Goal: Task Accomplishment & Management: Manage account settings

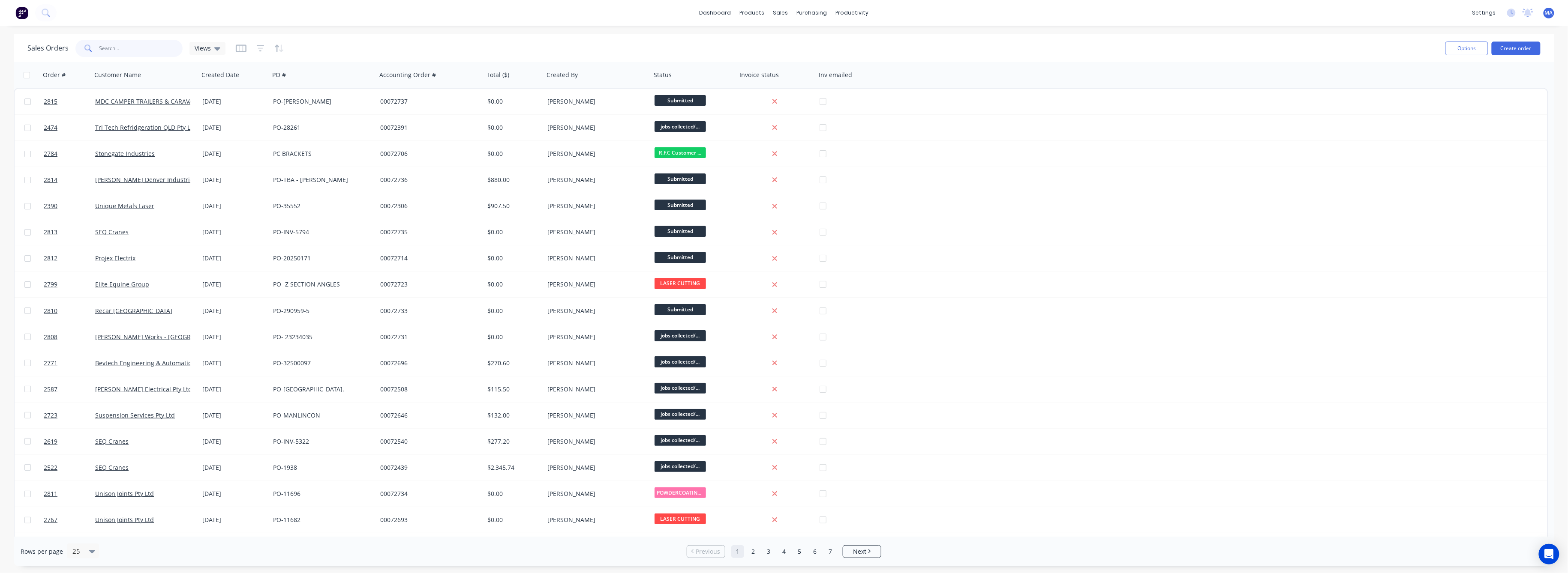
click at [108, 49] on input "text" at bounding box center [141, 48] width 83 height 17
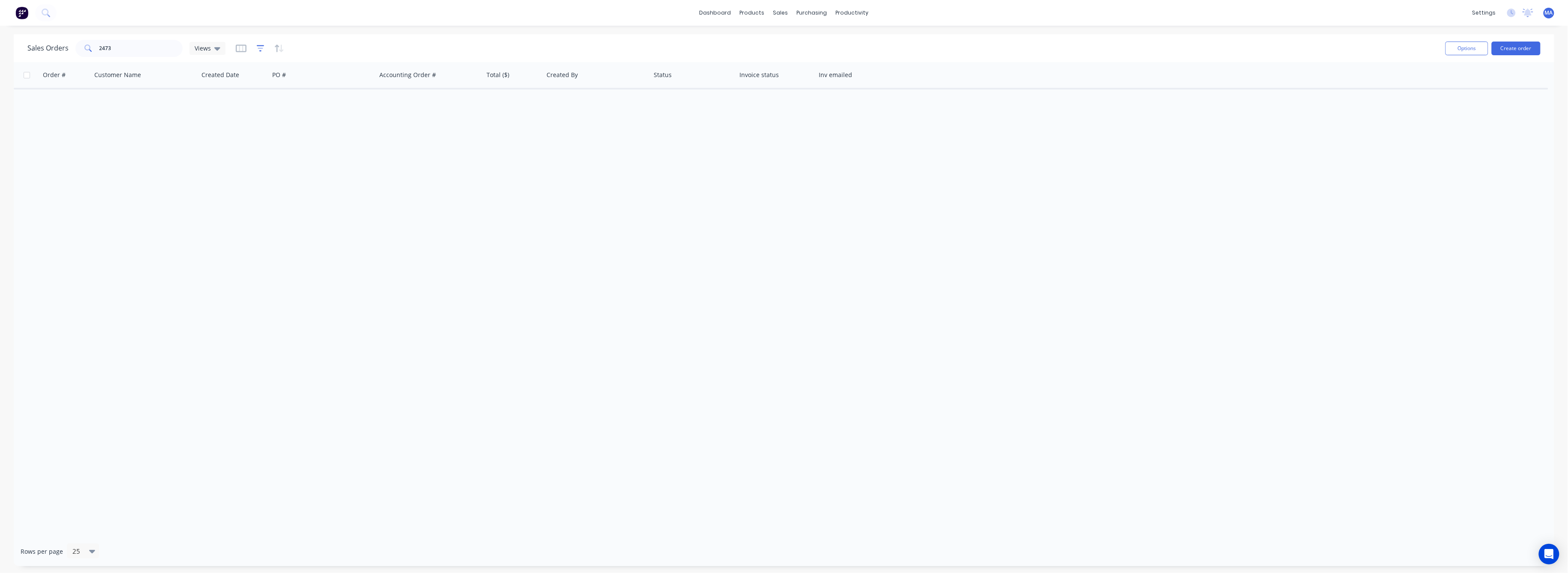
click at [261, 46] on icon "button" at bounding box center [261, 48] width 8 height 7
click at [276, 87] on button "add" at bounding box center [275, 88] width 21 height 7
click at [299, 113] on icon at bounding box center [295, 117] width 9 height 9
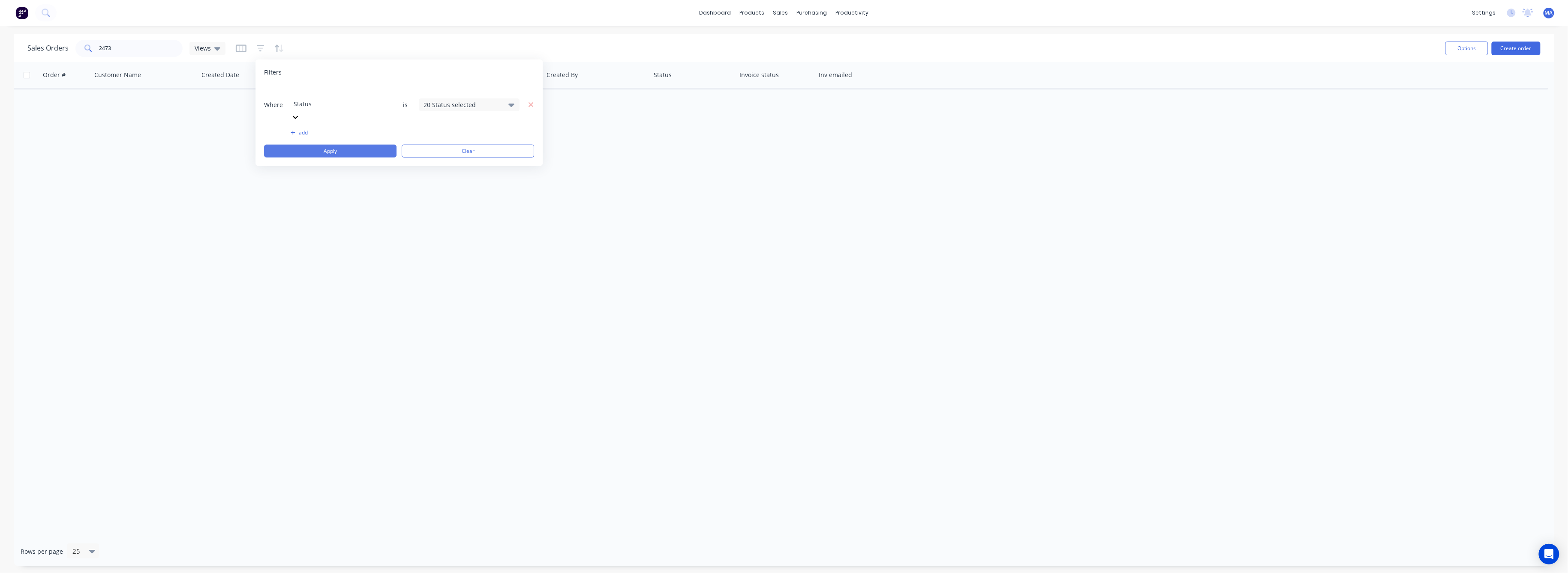
click at [348, 145] on button "Apply" at bounding box center [331, 151] width 133 height 13
drag, startPoint x: 116, startPoint y: 47, endPoint x: 93, endPoint y: 63, distance: 28.0
click at [93, 46] on div "2473" at bounding box center [129, 48] width 107 height 17
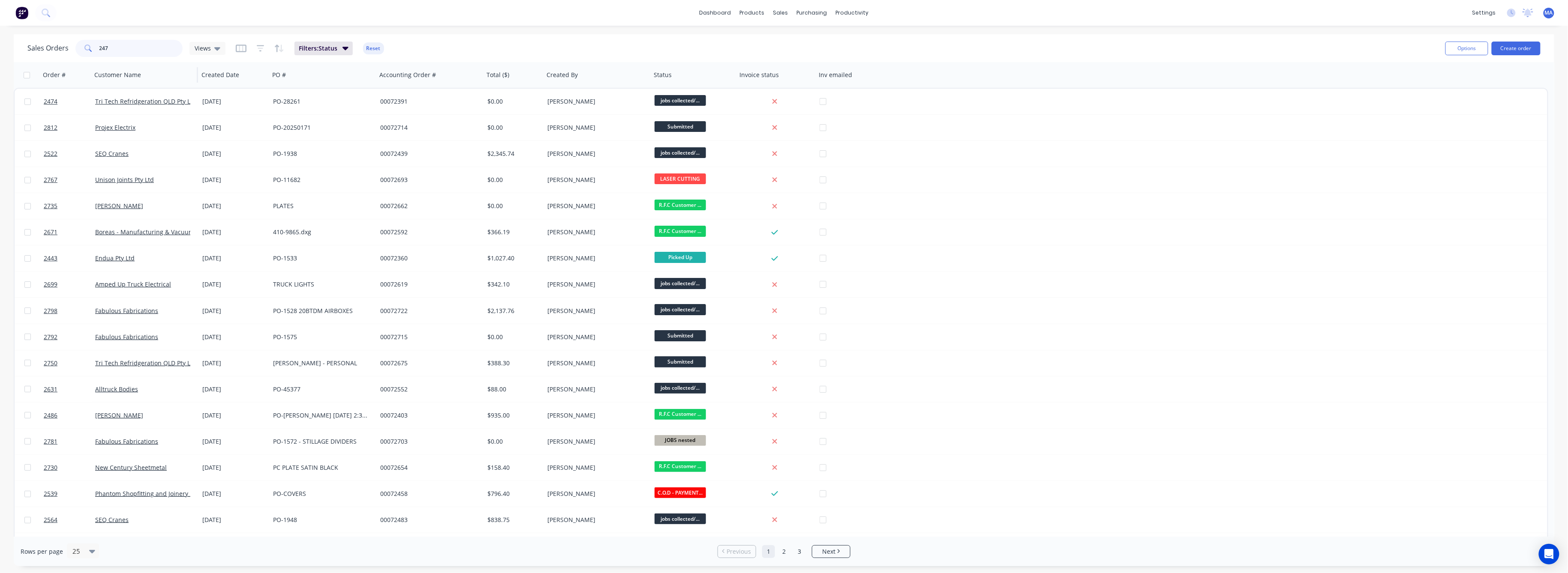
type input "2473"
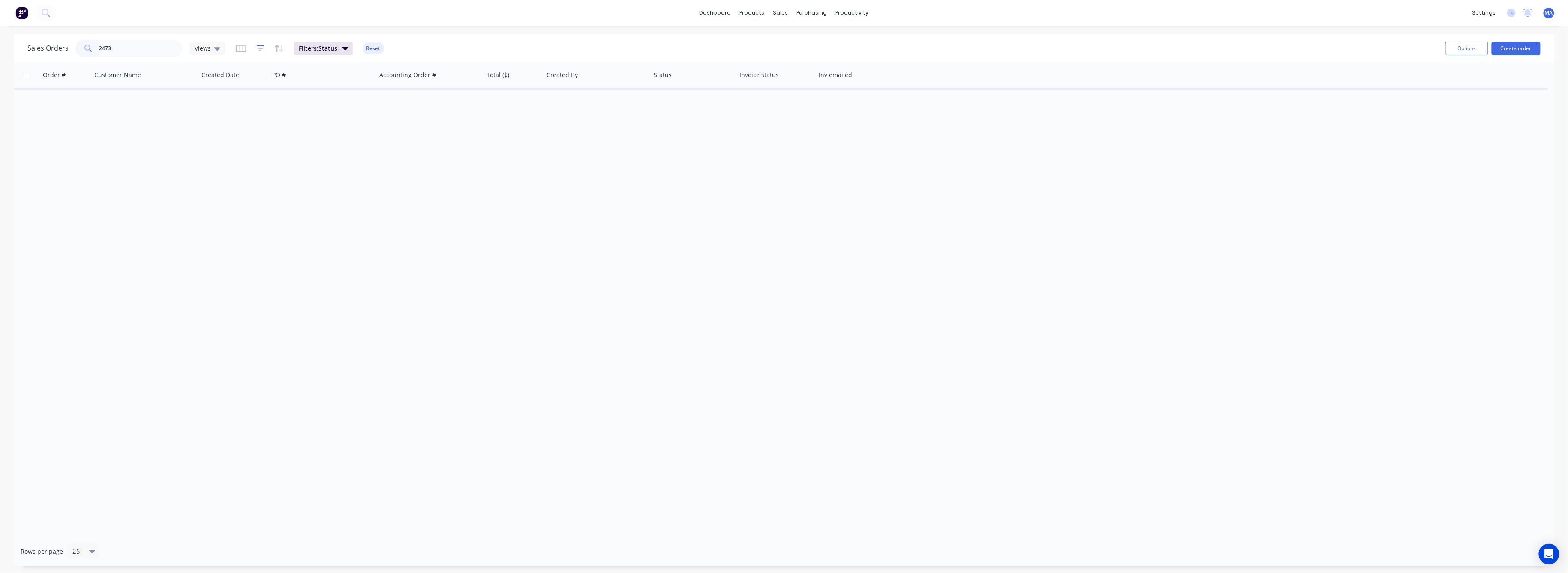
click at [257, 49] on icon "button" at bounding box center [261, 49] width 8 height 9
click at [513, 103] on icon at bounding box center [512, 105] width 6 height 4
click at [430, 139] on div at bounding box center [433, 140] width 17 height 17
click at [333, 145] on button "Apply" at bounding box center [331, 151] width 133 height 13
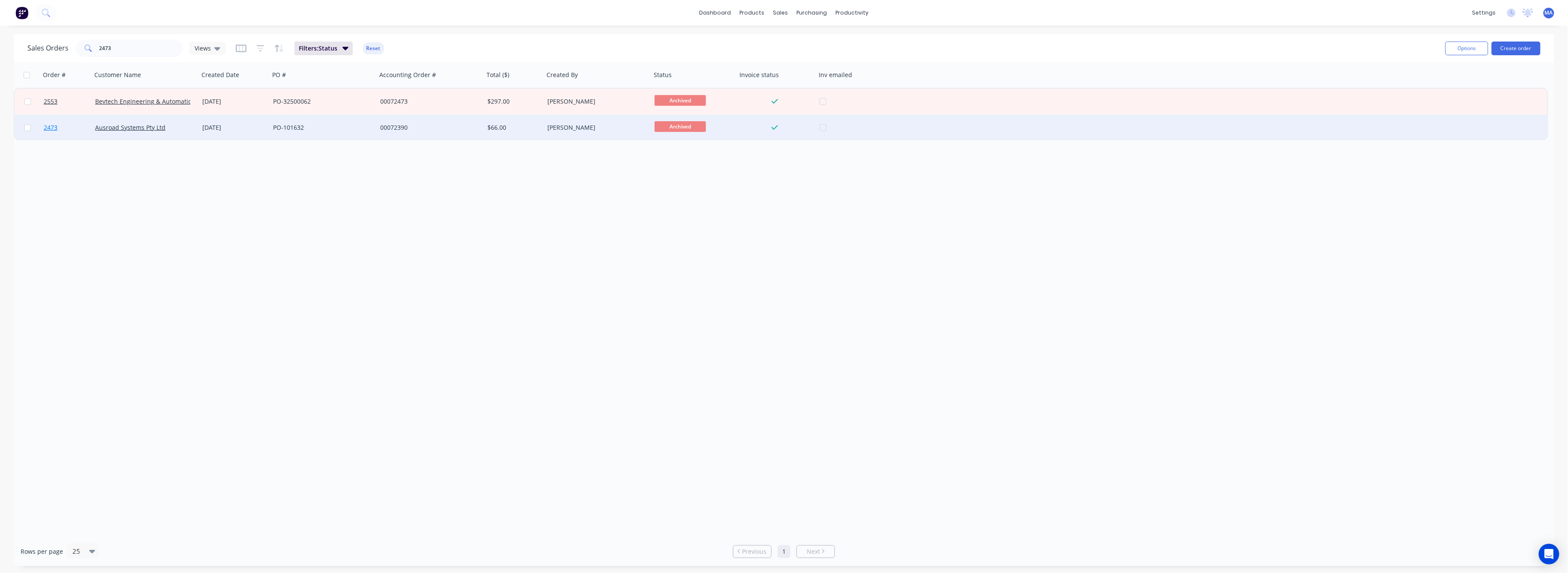
click at [50, 125] on span "2473" at bounding box center [51, 128] width 14 height 9
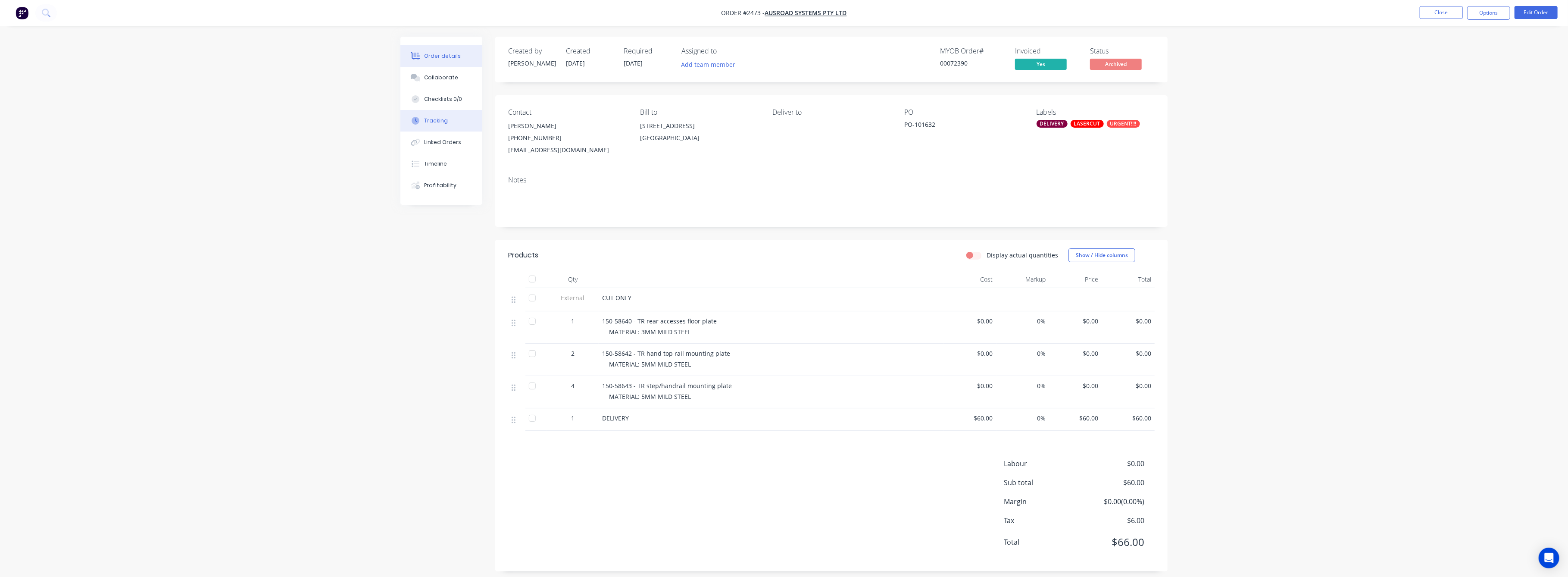
click at [437, 122] on div "Tracking" at bounding box center [436, 121] width 24 height 8
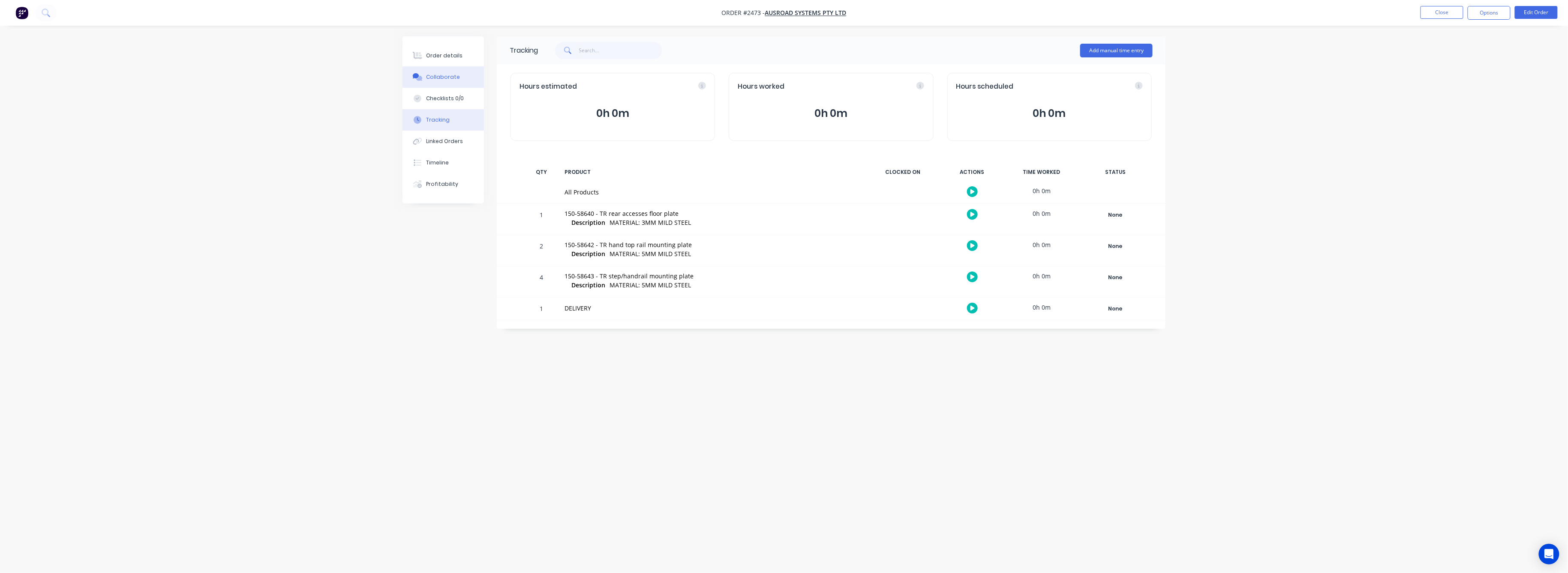
click at [439, 78] on div "Collaborate" at bounding box center [444, 77] width 34 height 8
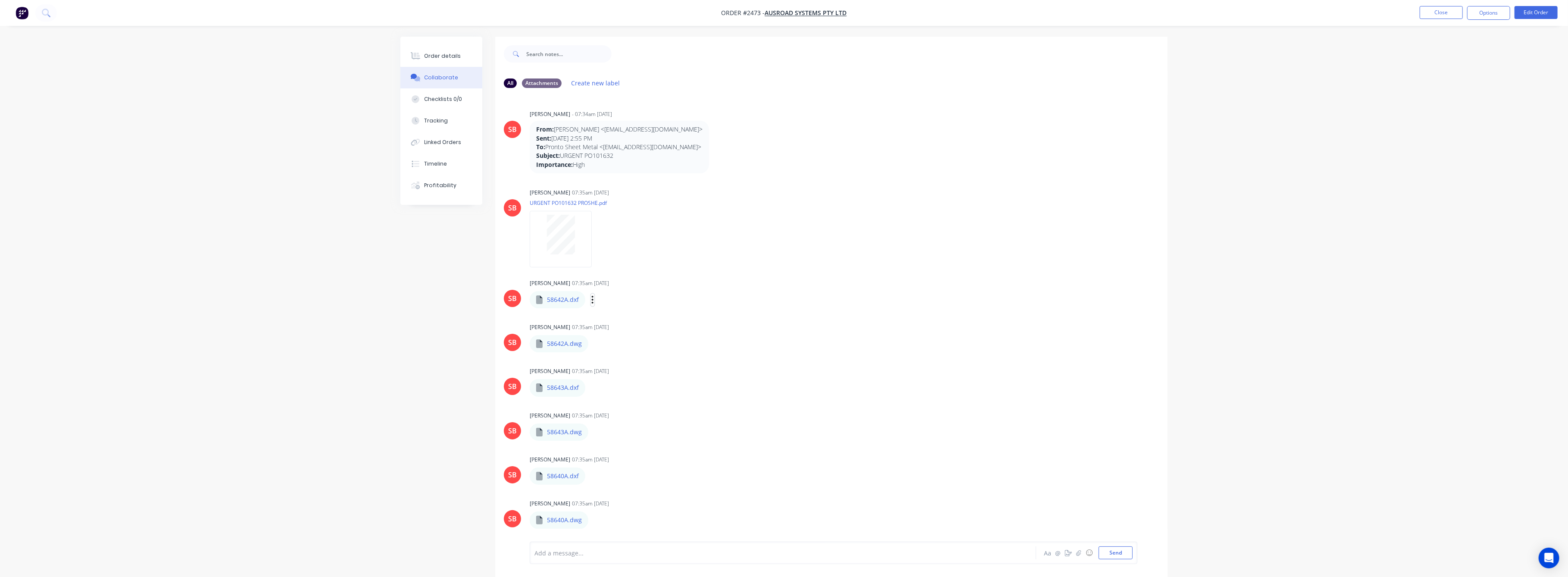
click at [592, 298] on icon "button" at bounding box center [592, 300] width 2 height 10
click at [440, 59] on div "Order details" at bounding box center [443, 56] width 37 height 8
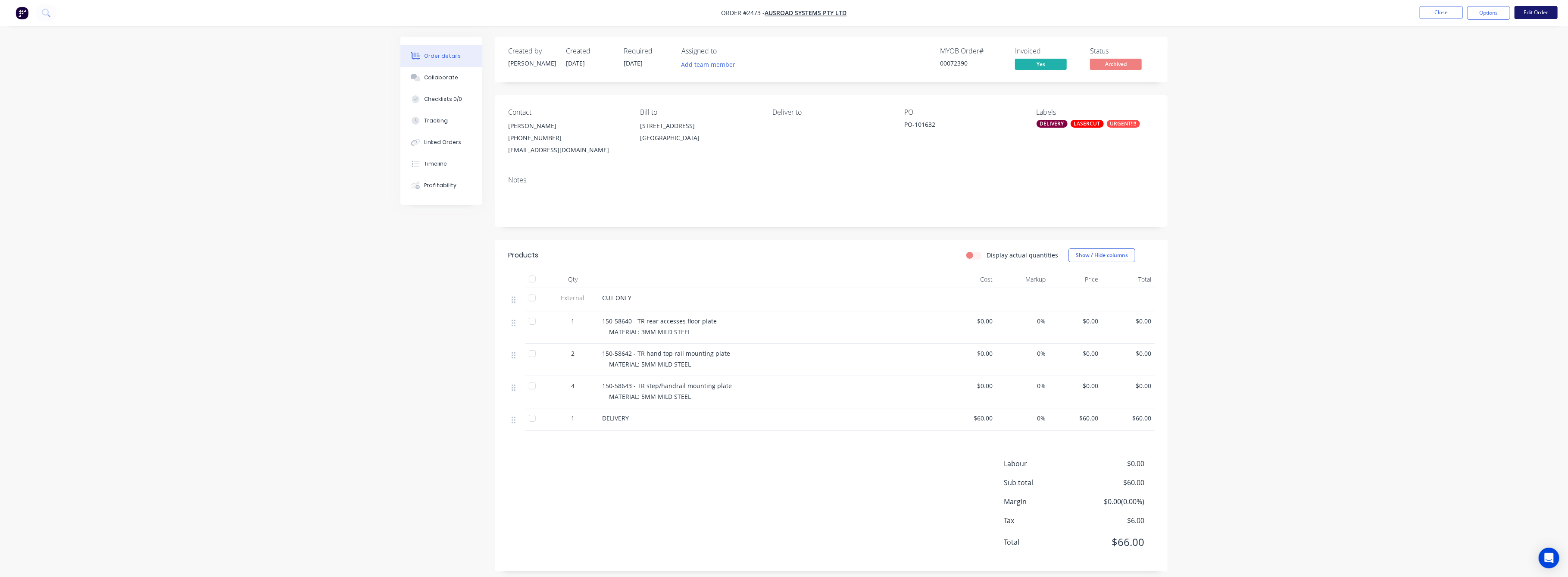
click at [1526, 11] on button "Edit Order" at bounding box center [1536, 12] width 43 height 13
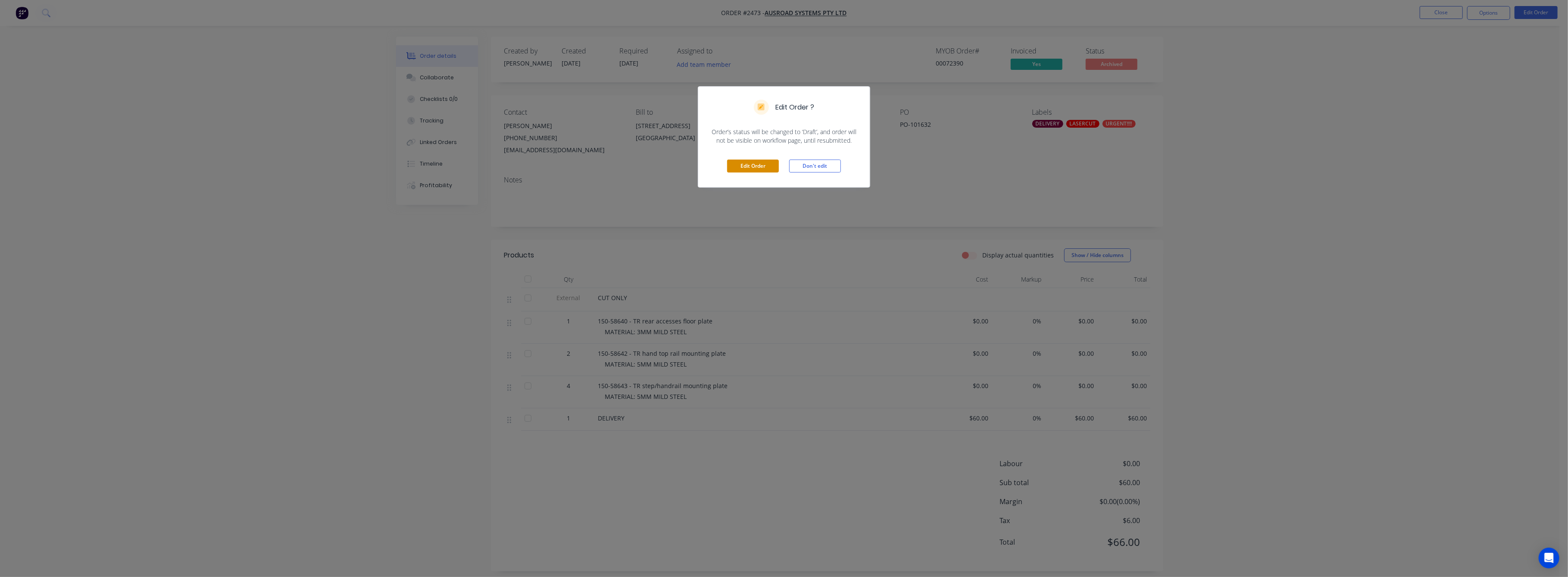
click at [755, 167] on button "Edit Order" at bounding box center [753, 166] width 52 height 13
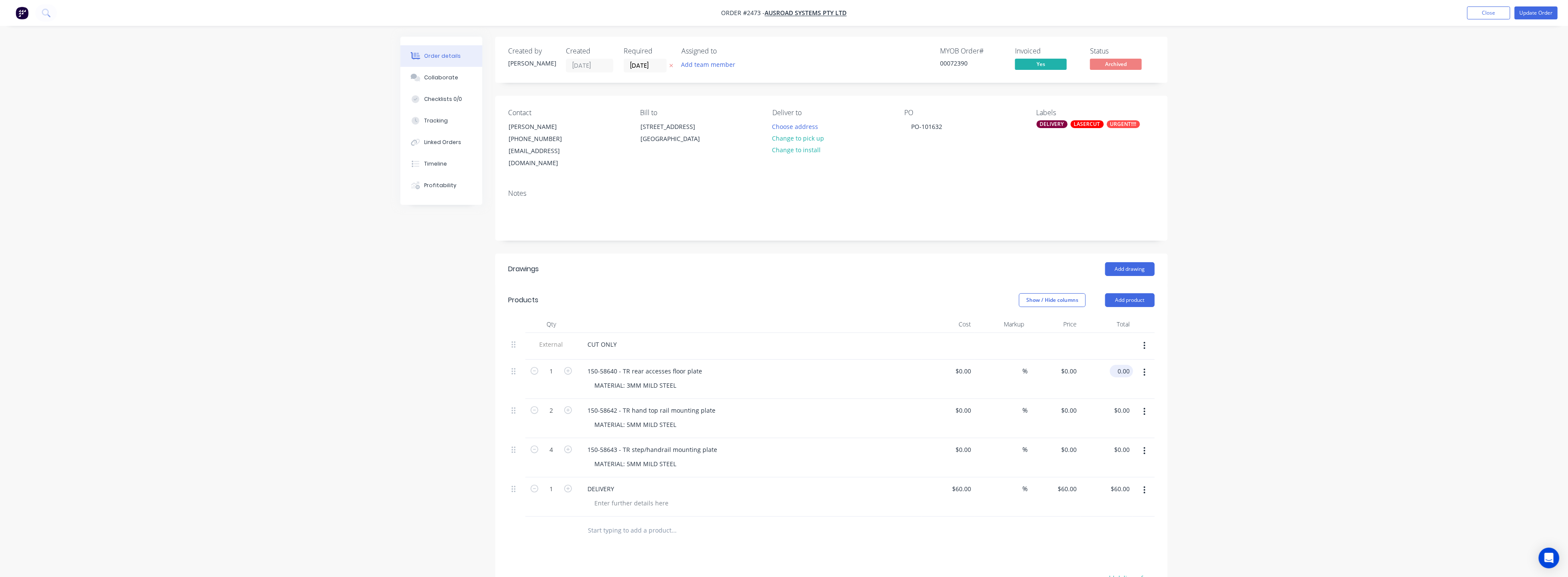
click at [1124, 365] on input "0.00" at bounding box center [1123, 371] width 20 height 12
type input "67"
type input "$67.00"
click at [1307, 403] on div "Order details Collaborate Checklists 0/0 Tracking Linked Orders Timeline Profit…" at bounding box center [784, 382] width 1568 height 765
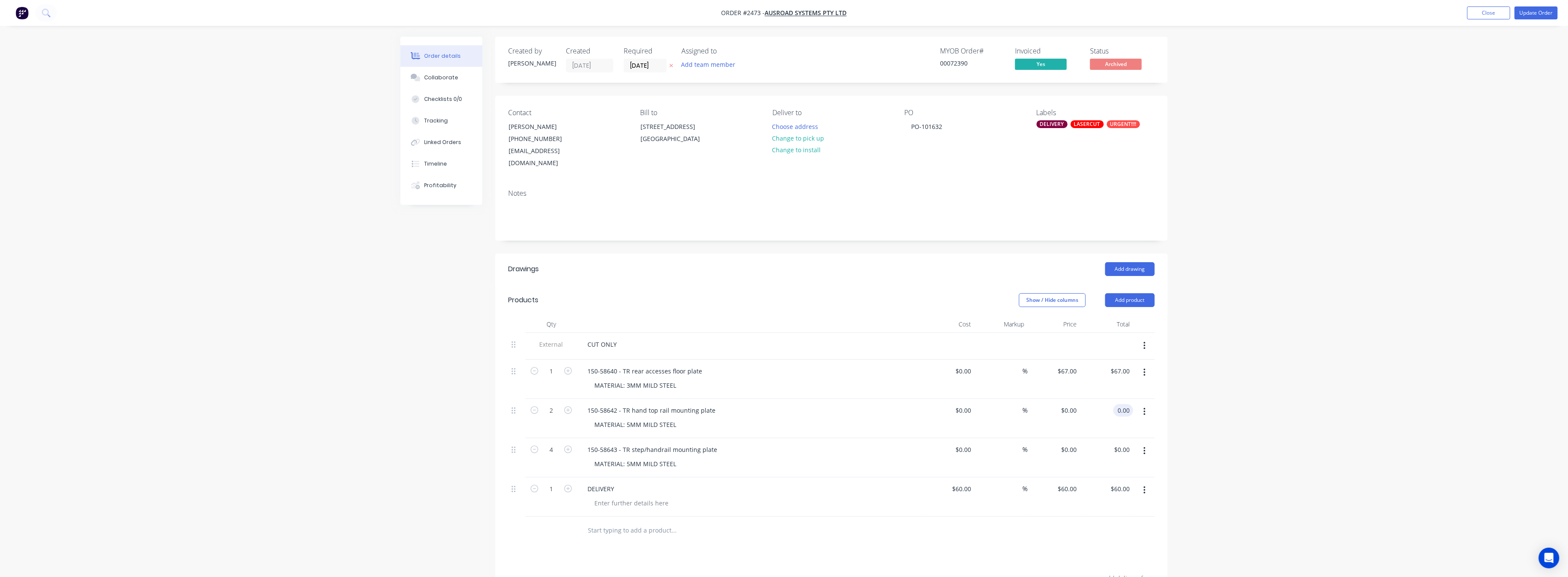
click at [1118, 404] on input "0.00" at bounding box center [1125, 410] width 17 height 12
type input "30"
type input "$15.00"
type input "$30.00"
click at [1264, 412] on div "Order details Collaborate Checklists 0/0 Tracking Linked Orders Timeline Profit…" at bounding box center [784, 382] width 1568 height 765
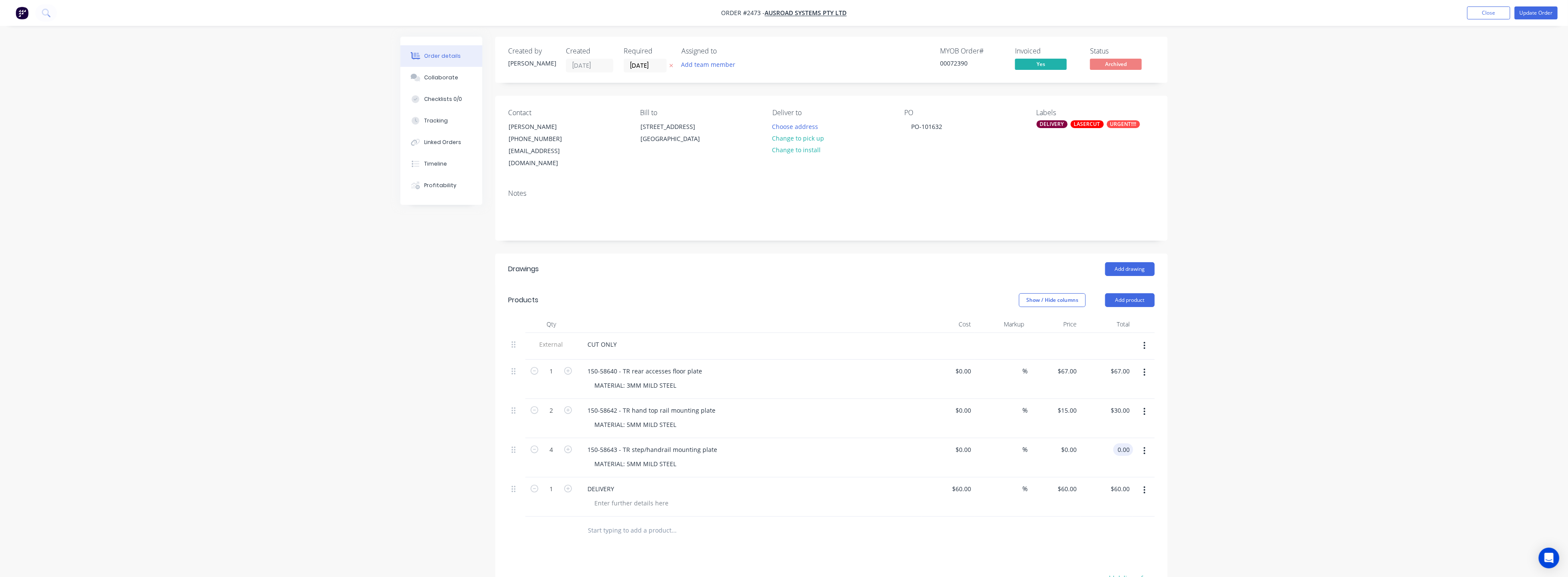
click at [1123, 443] on input "0.00" at bounding box center [1125, 450] width 17 height 12
type input "28"
type input "$7.00"
type input "$28.00"
drag, startPoint x: 1392, startPoint y: 537, endPoint x: 1346, endPoint y: 494, distance: 63.0
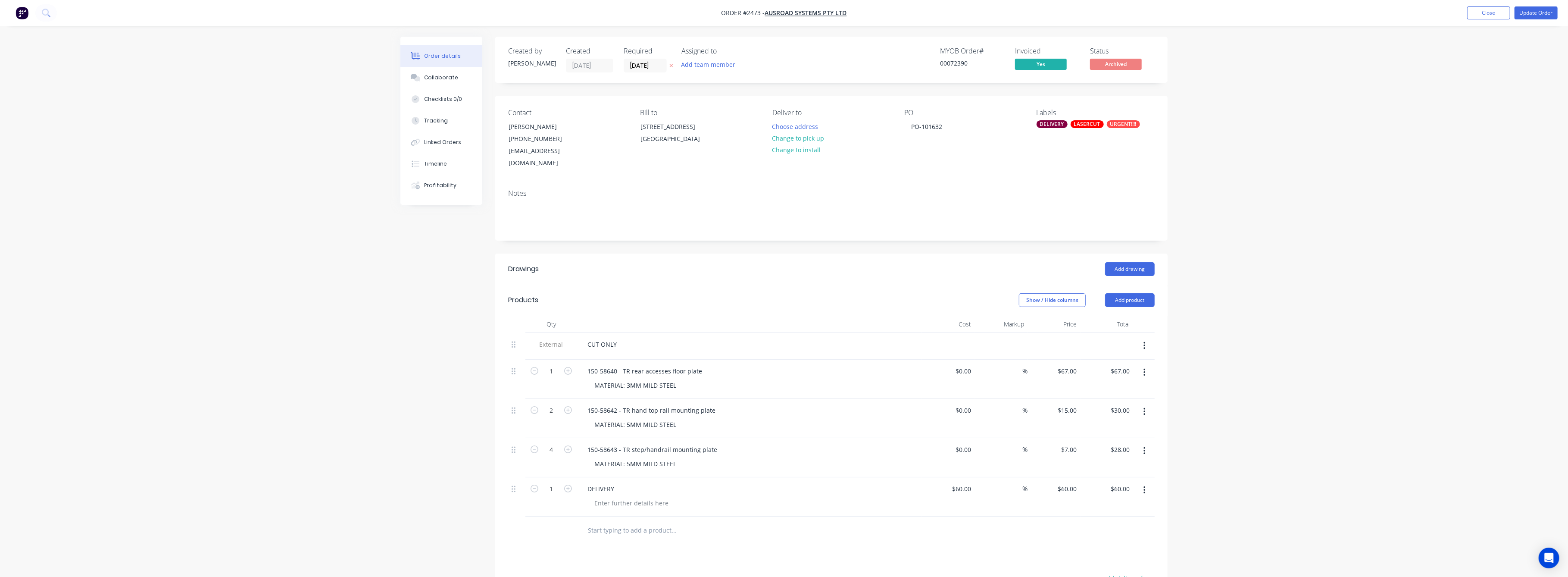
click at [1389, 523] on div "Order details Collaborate Checklists 0/0 Tracking Linked Orders Timeline Profit…" at bounding box center [784, 382] width 1568 height 765
click at [1065, 402] on div "15 15" at bounding box center [1054, 418] width 53 height 39
type input "$7.00"
type input "$14.00"
click at [1323, 413] on div "Order details Collaborate Checklists 0/0 Tracking Linked Orders Timeline Profit…" at bounding box center [784, 382] width 1568 height 765
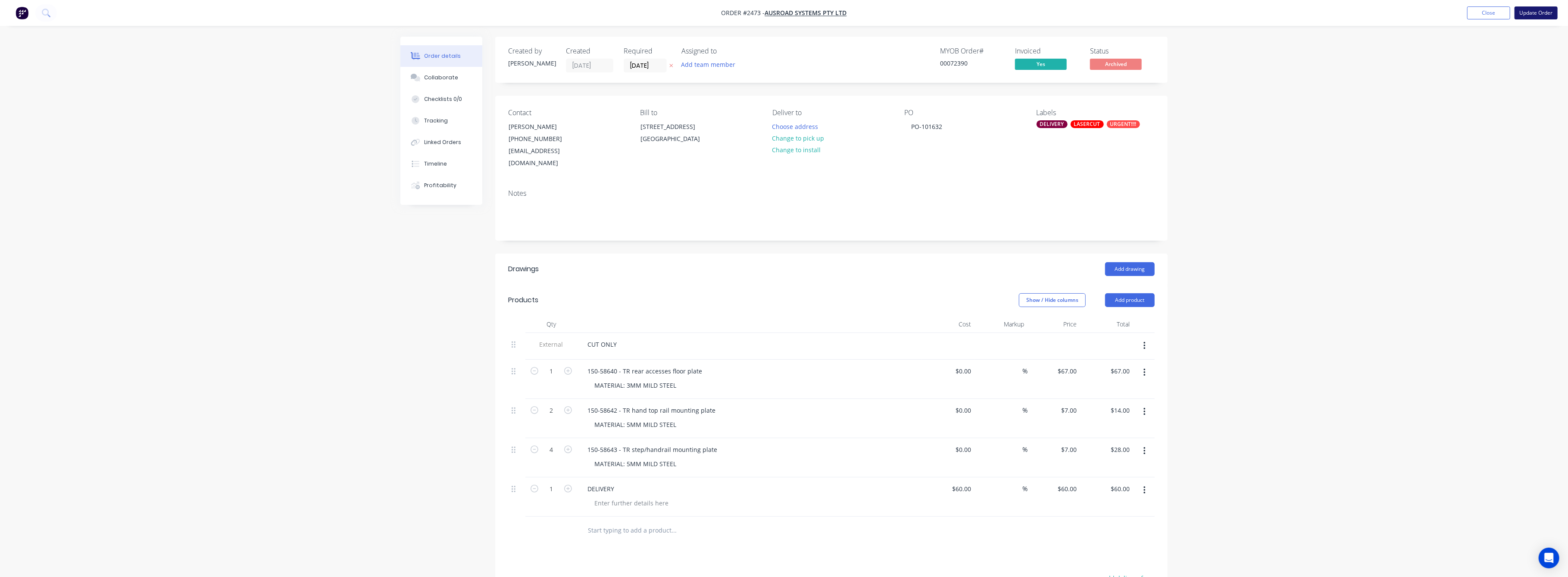
click at [1542, 11] on button "Update Order" at bounding box center [1536, 13] width 43 height 13
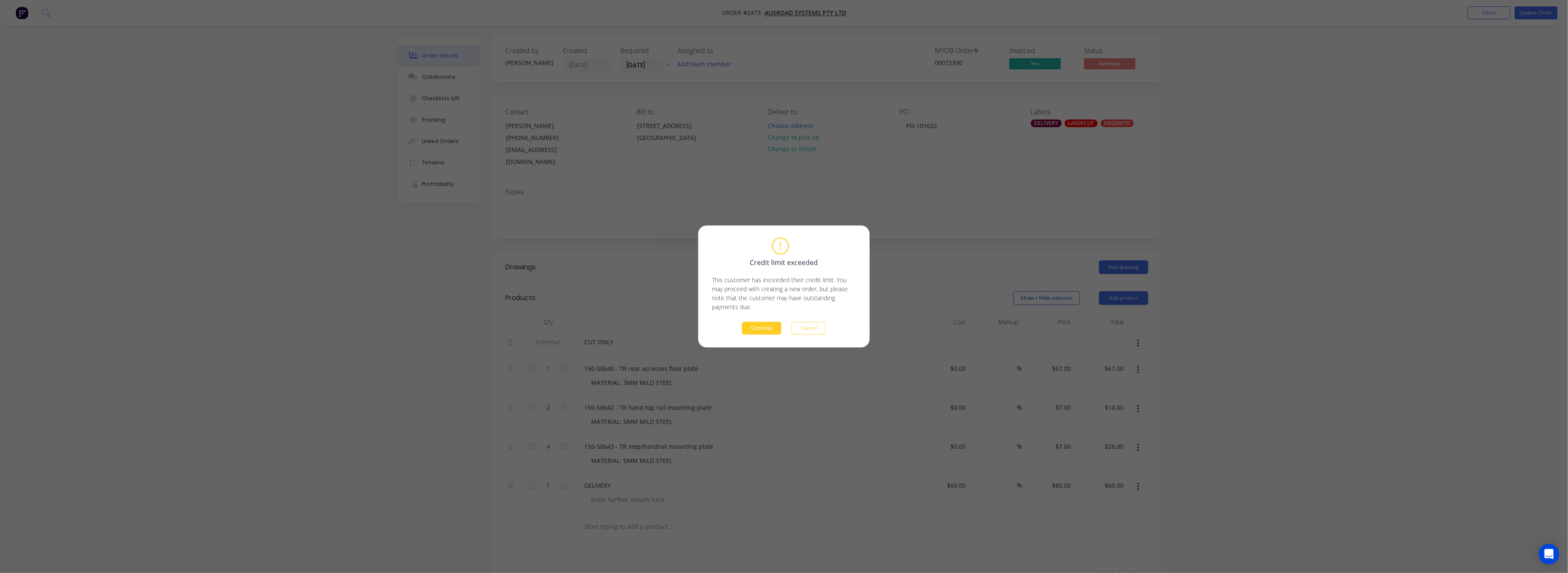
click at [760, 322] on button "Continue" at bounding box center [761, 328] width 40 height 13
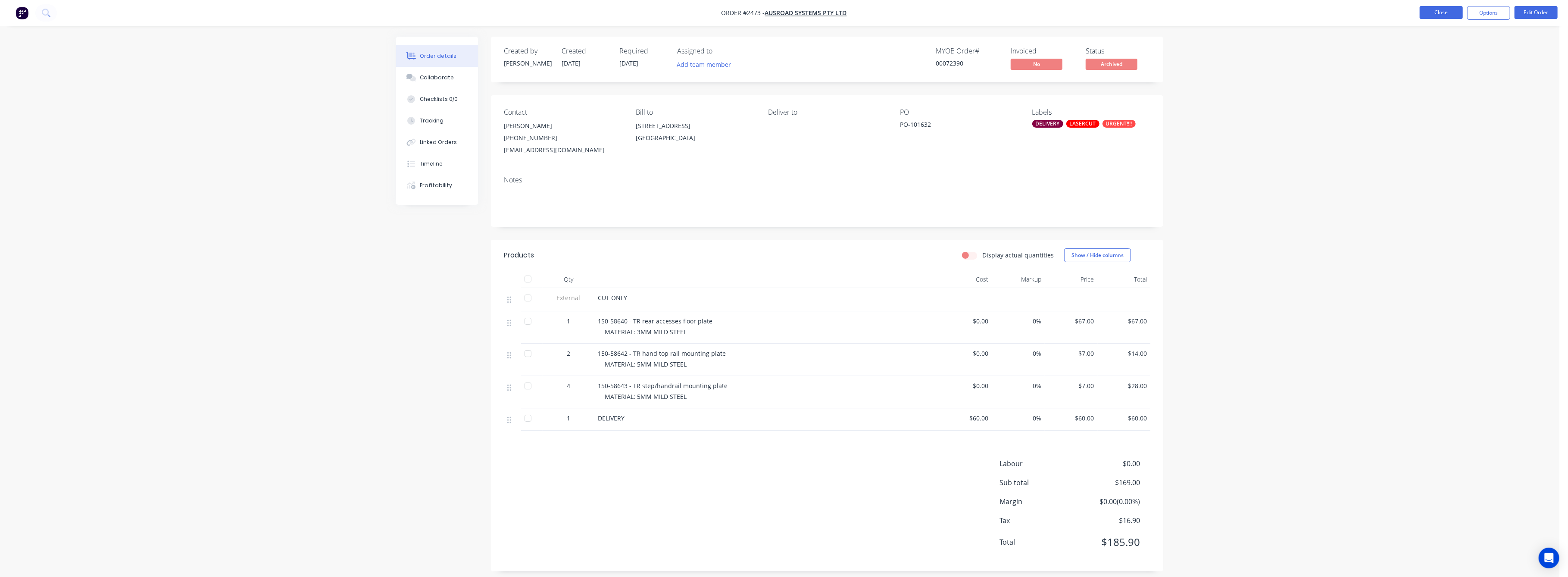
click at [1439, 12] on button "Close" at bounding box center [1441, 12] width 43 height 13
